Goal: Information Seeking & Learning: Understand process/instructions

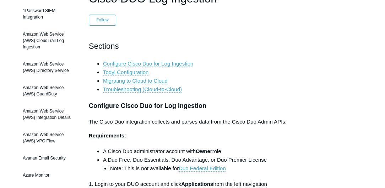
scroll to position [81, 0]
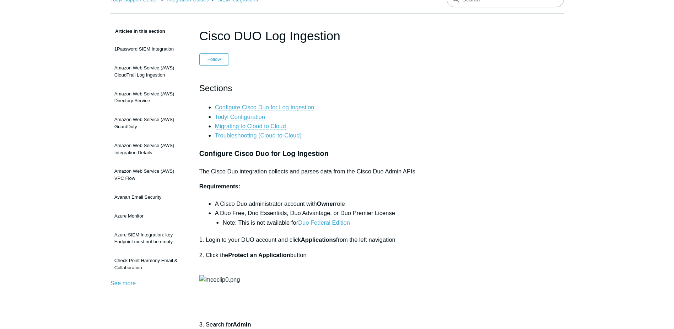
scroll to position [41, 0]
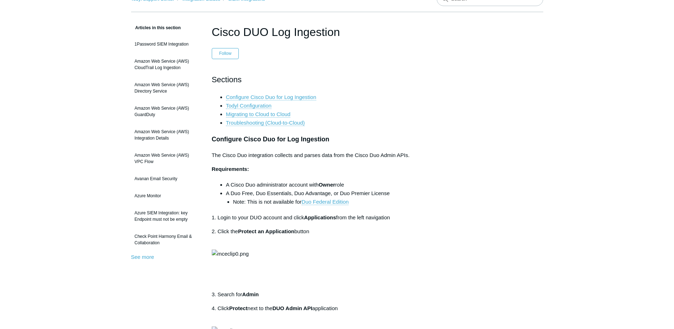
drag, startPoint x: 294, startPoint y: 0, endPoint x: 514, endPoint y: 54, distance: 226.4
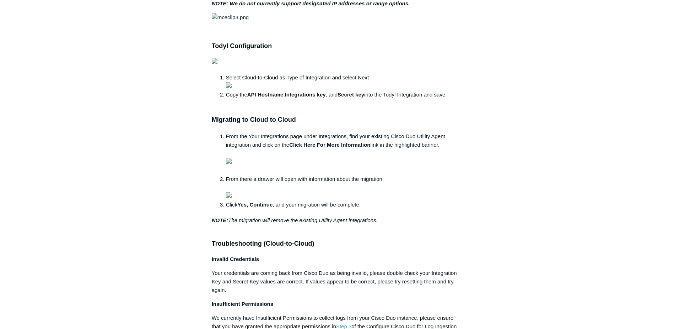
scroll to position [426, 0]
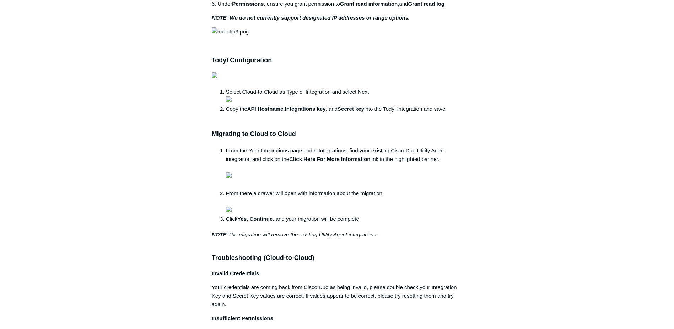
click at [198, 9] on aside "Articles in this section 1Password SIEM Integration Amazon Web Service (AWS) Cl…" at bounding box center [166, 136] width 70 height 996
click at [385, 187] on main "Todyl Support Center Integration Guides SIEM Integrations Articles in this sect…" at bounding box center [337, 120] width 674 height 1042
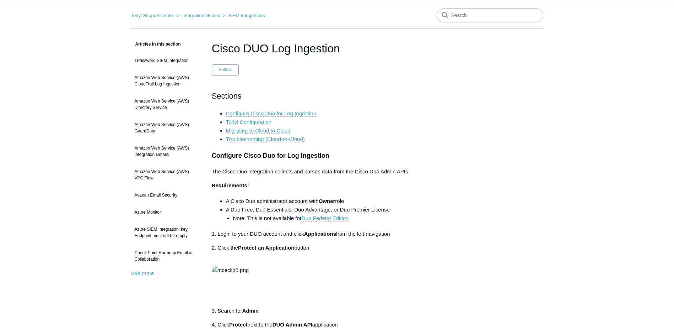
scroll to position [0, 0]
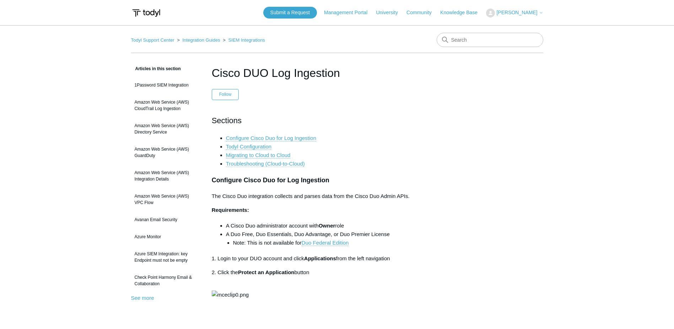
click at [274, 161] on link "Troubleshooting (Cloud-to-Cloud)" at bounding box center [265, 163] width 79 height 6
drag, startPoint x: 242, startPoint y: 40, endPoint x: 247, endPoint y: 39, distance: 5.3
click at [242, 40] on link "SIEM Integrations" at bounding box center [247, 39] width 37 height 5
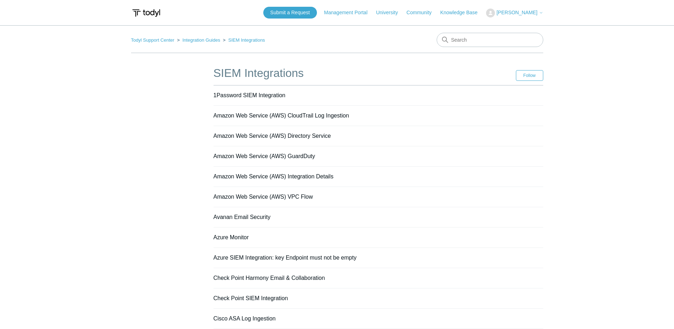
click at [145, 10] on img at bounding box center [146, 12] width 30 height 13
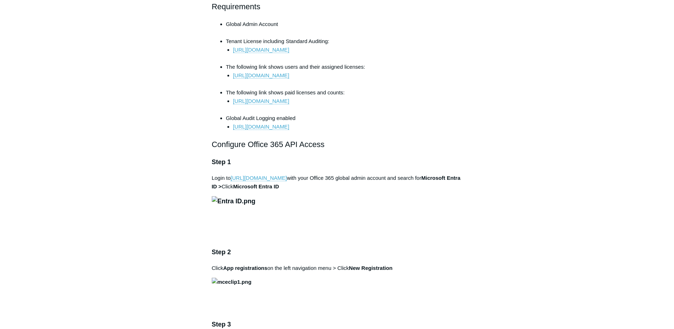
scroll to position [391, 0]
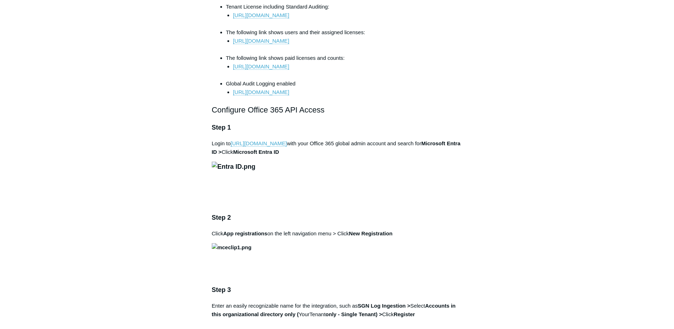
drag, startPoint x: 281, startPoint y: 155, endPoint x: 260, endPoint y: 155, distance: 20.6
drag, startPoint x: 260, startPoint y: 155, endPoint x: 253, endPoint y: 150, distance: 9.1
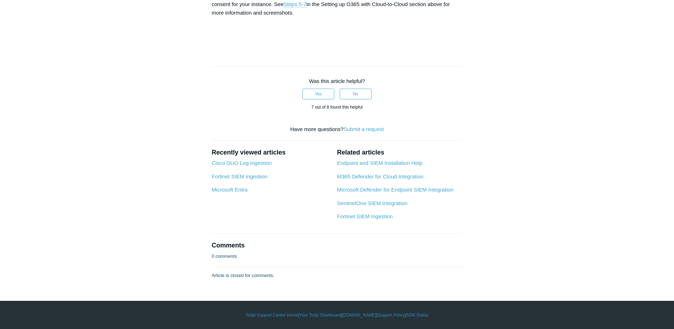
scroll to position [2844, 0]
drag, startPoint x: 372, startPoint y: 159, endPoint x: 325, endPoint y: 158, distance: 47.3
copy strong "SGN Log Ingestion"
